Goal: Transaction & Acquisition: Download file/media

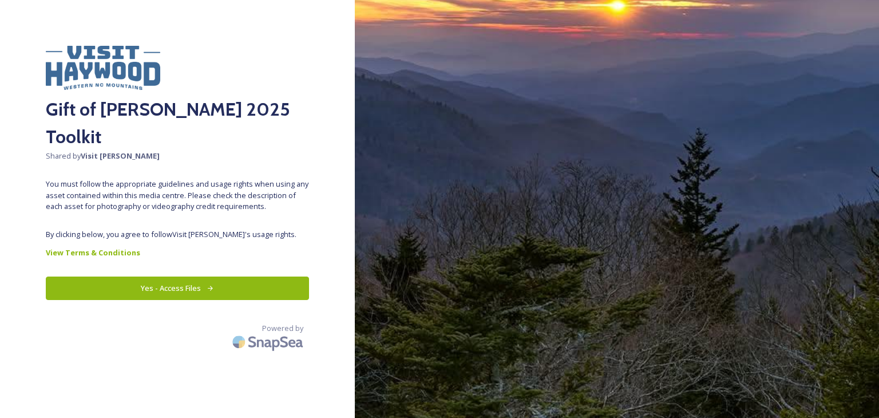
click at [210, 286] on icon at bounding box center [210, 288] width 5 height 5
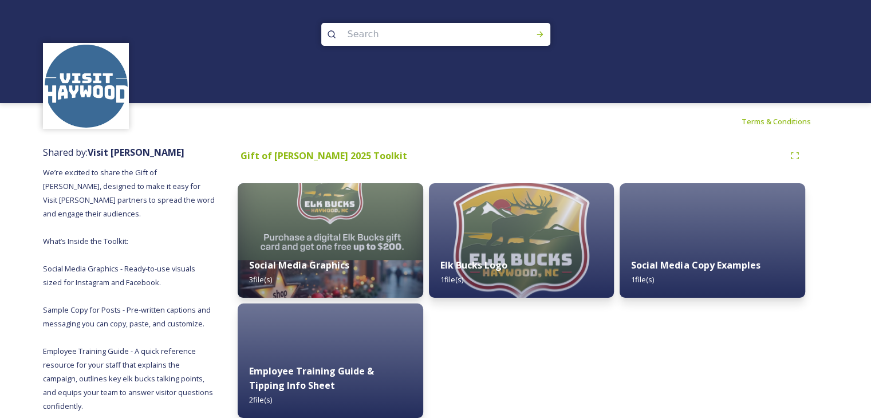
scroll to position [18, 0]
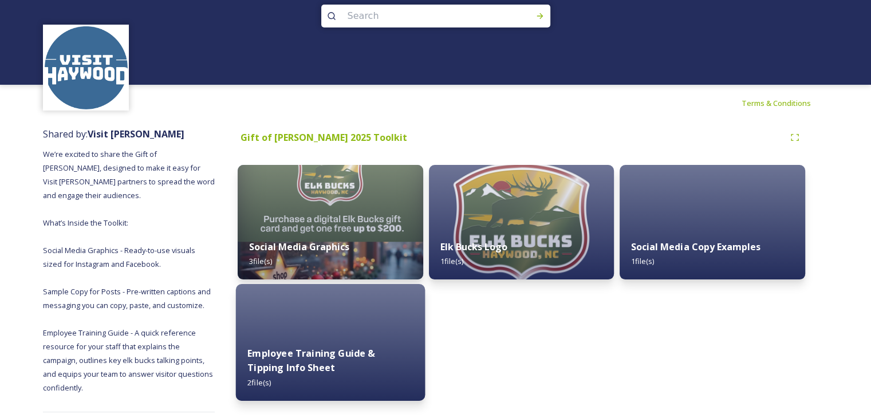
click at [343, 337] on div "Employee Training Guide & Tipping Info Sheet 2 file(s)" at bounding box center [330, 367] width 189 height 66
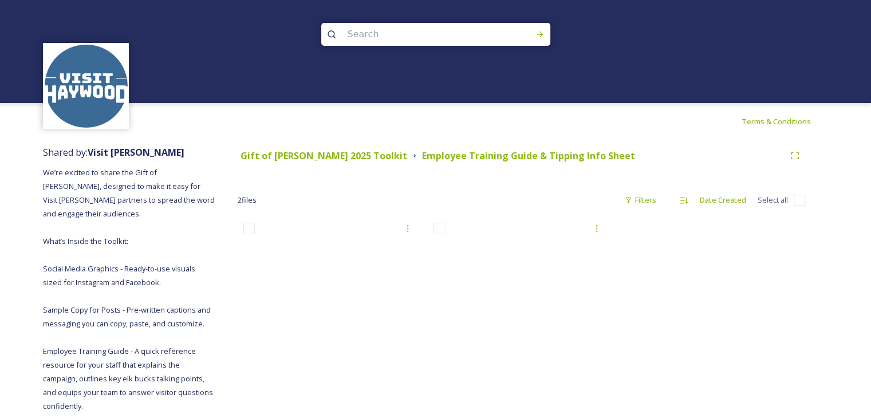
scroll to position [53, 0]
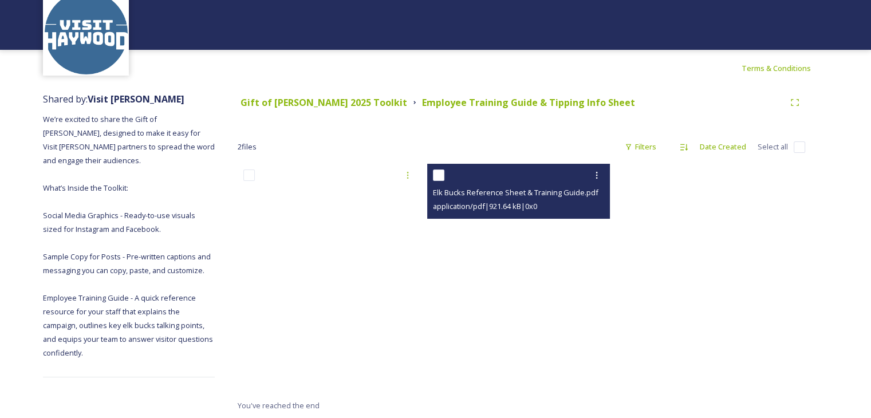
click at [570, 174] on div at bounding box center [520, 175] width 175 height 21
click at [592, 178] on icon at bounding box center [596, 175] width 9 height 9
click at [582, 200] on span "View File" at bounding box center [581, 200] width 30 height 11
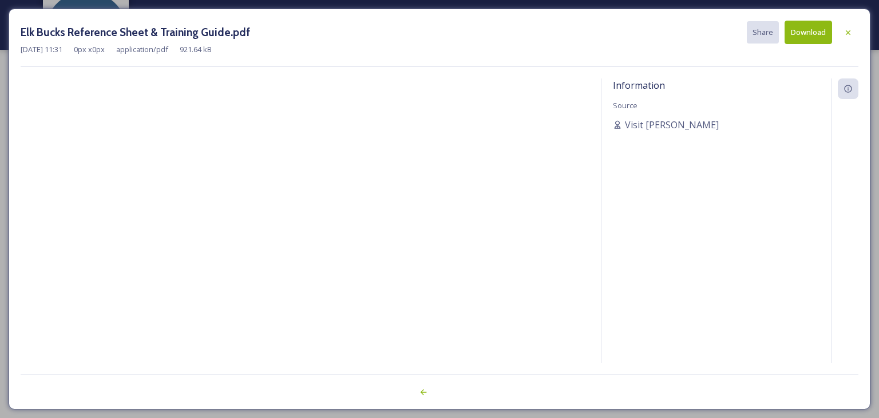
click at [803, 33] on button "Download" at bounding box center [809, 32] width 48 height 23
click at [751, 67] on div "Elk Bucks Reference Sheet & Training Guide.pdf Share Download [DATE] 11:31 0 px…" at bounding box center [440, 209] width 862 height 401
click at [848, 30] on icon at bounding box center [848, 32] width 9 height 9
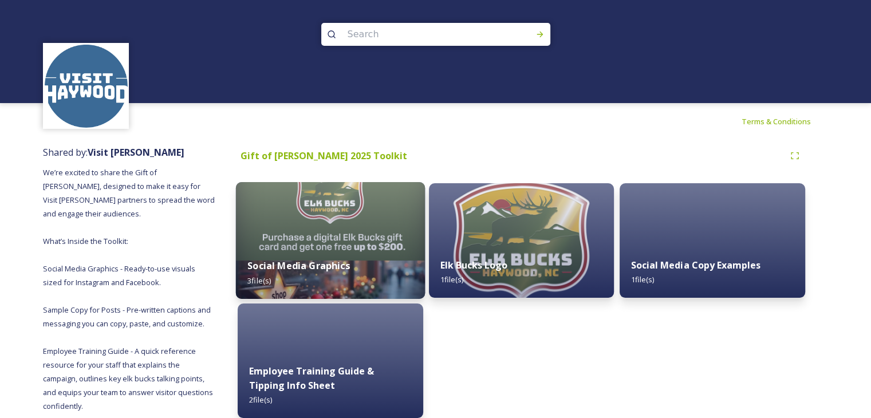
click at [302, 227] on img at bounding box center [330, 240] width 189 height 117
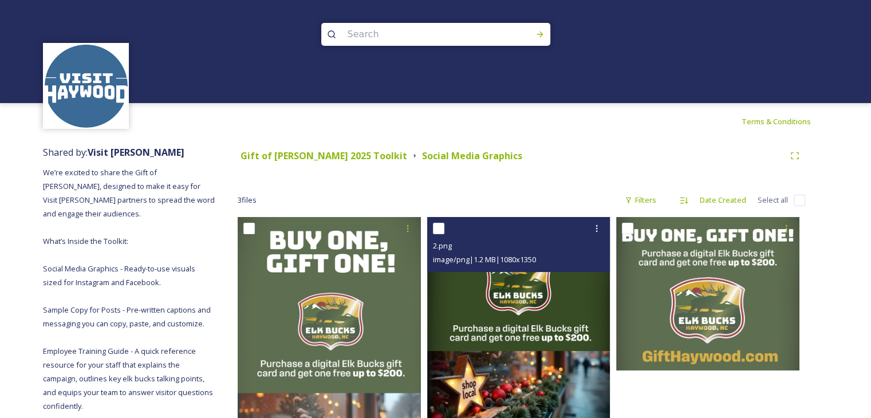
scroll to position [150, 0]
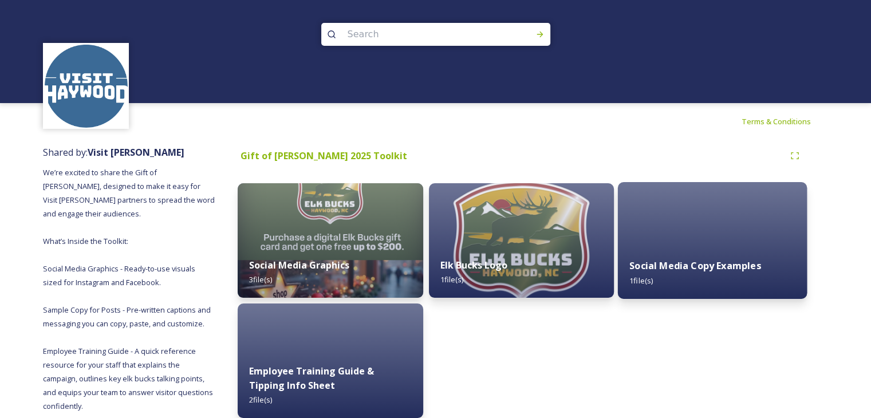
click at [657, 278] on div "Social Media Copy Examples 1 file(s)" at bounding box center [712, 273] width 189 height 52
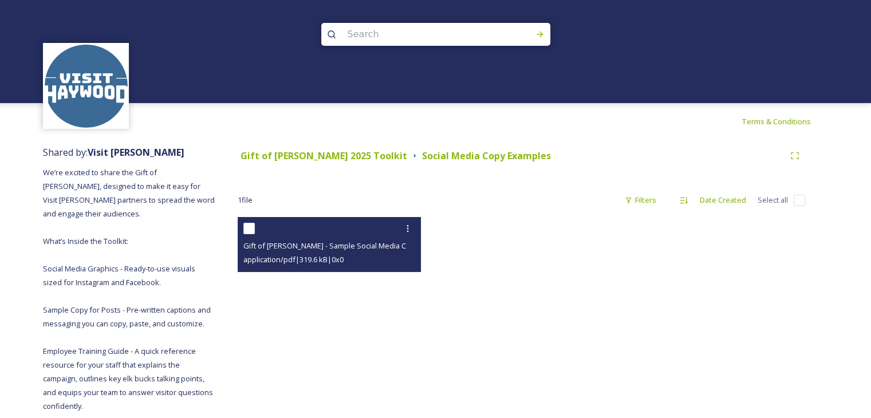
scroll to position [53, 0]
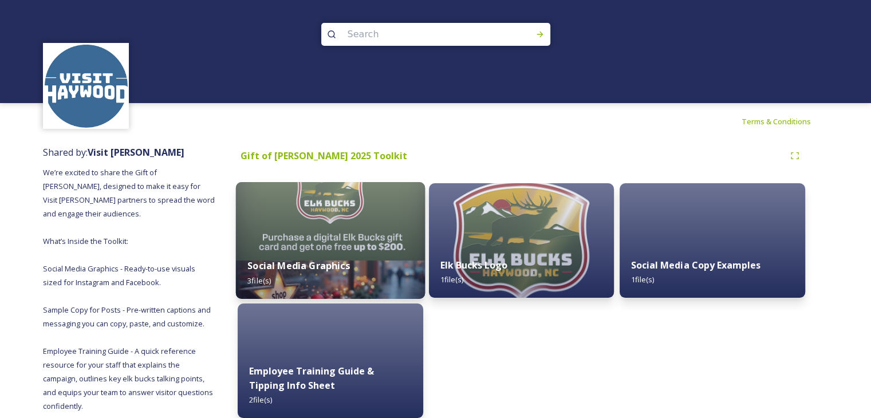
click at [373, 224] on img at bounding box center [330, 240] width 189 height 117
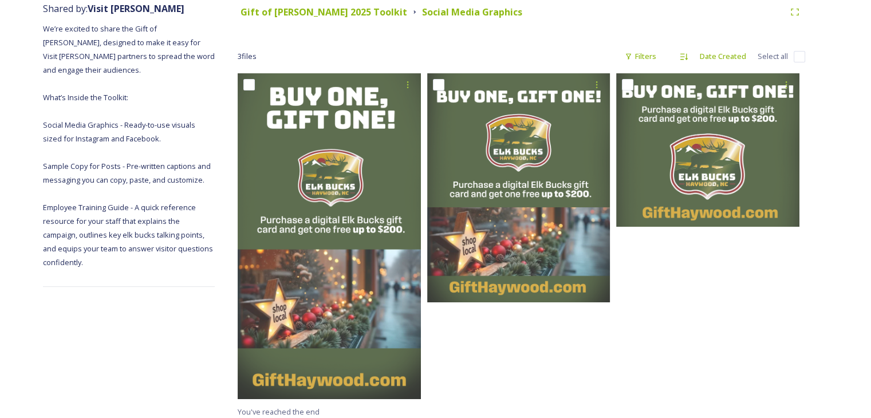
scroll to position [150, 0]
